Goal: Check status: Check status

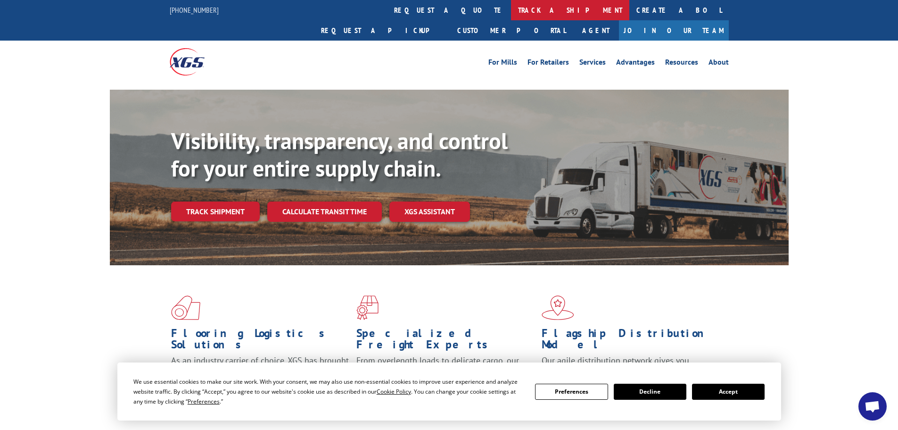
click at [511, 8] on link "track a shipment" at bounding box center [570, 10] width 118 height 20
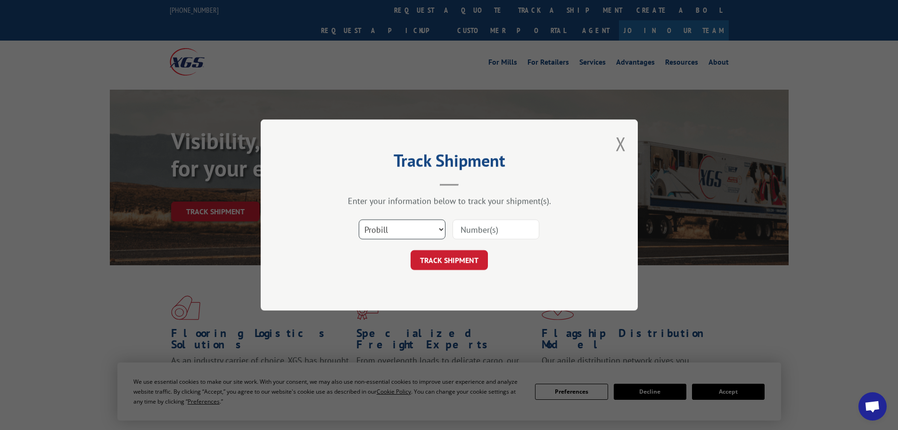
click at [393, 221] on select "Select category... Probill BOL PO" at bounding box center [402, 229] width 87 height 20
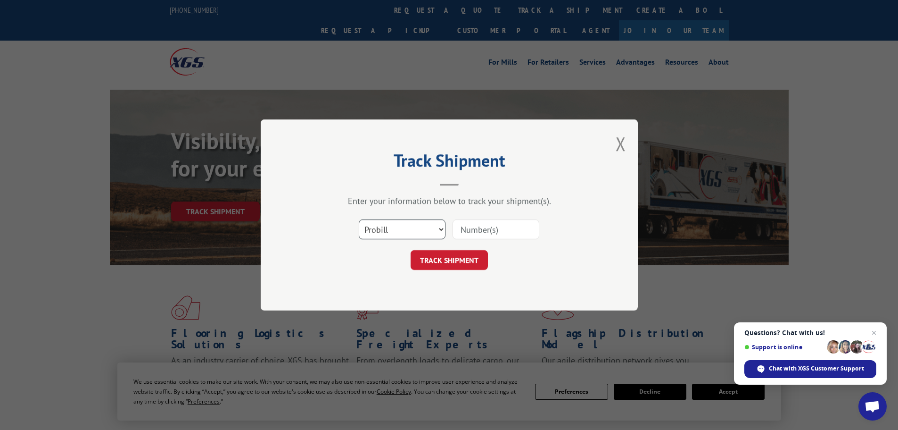
select select "bol"
click at [359, 219] on select "Select category... Probill BOL PO" at bounding box center [402, 229] width 87 height 20
click at [484, 232] on input at bounding box center [496, 229] width 87 height 20
paste input "5666536"
type input "5666536 0"
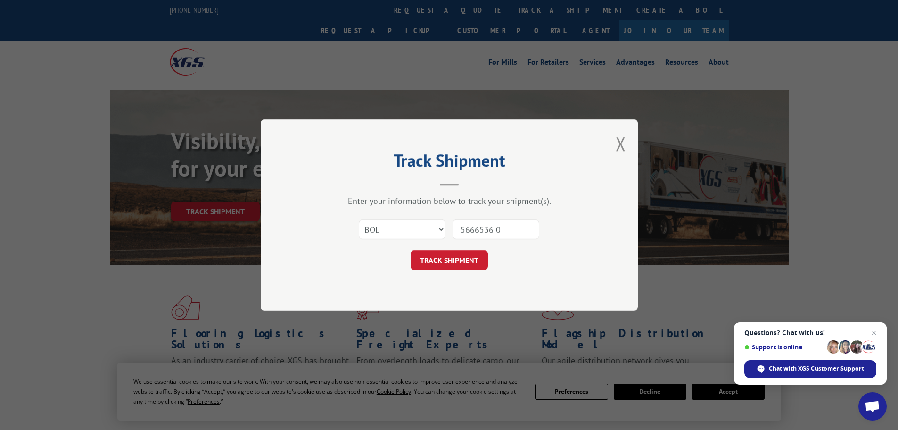
click at [411, 250] on button "TRACK SHIPMENT" at bounding box center [449, 260] width 77 height 20
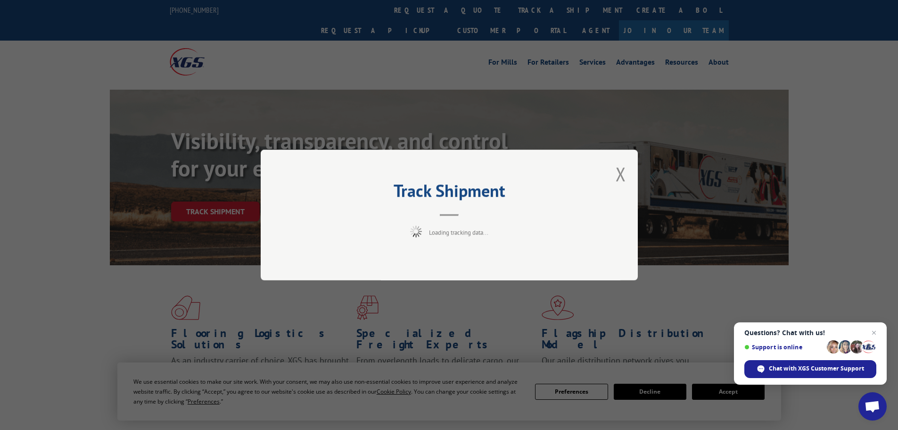
click at [872, 332] on span "Close chat" at bounding box center [874, 332] width 11 height 11
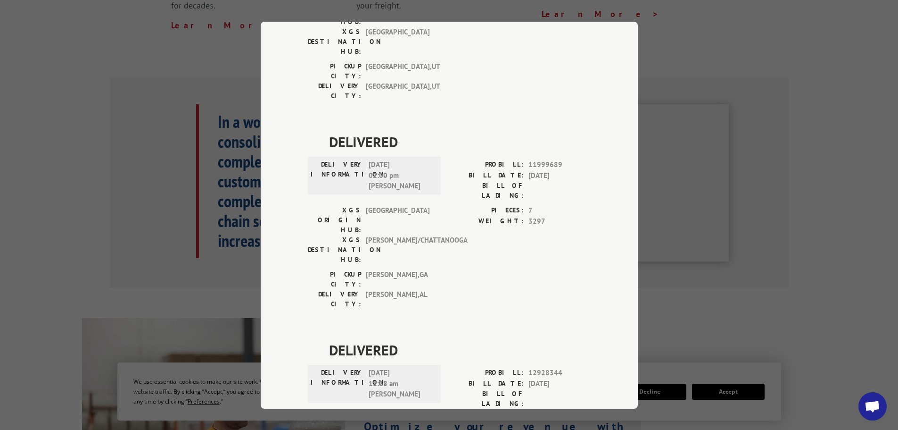
scroll to position [2043, 0]
